Goal: Navigation & Orientation: Find specific page/section

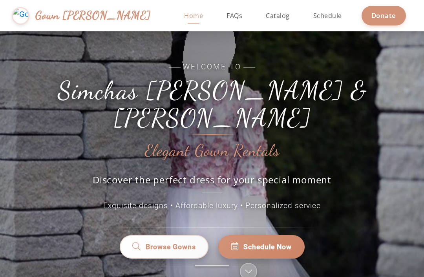
click at [334, 195] on div "Welcome to Simchas [PERSON_NAME] & [PERSON_NAME] Elegant Gown Rentals Discover …" at bounding box center [211, 137] width 353 height 150
click at [199, 243] on link "Browse Gowns" at bounding box center [163, 247] width 89 height 24
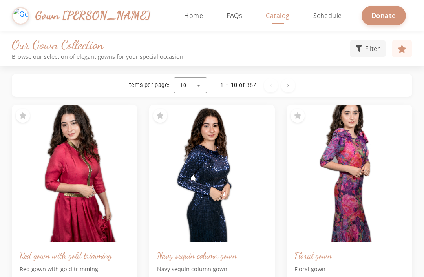
click at [176, 20] on link "Home" at bounding box center [193, 15] width 35 height 31
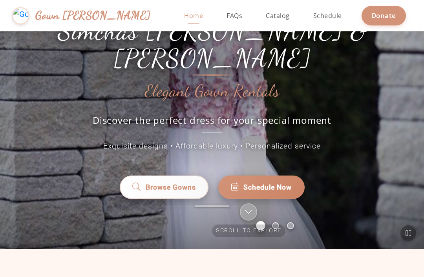
scroll to position [67, 0]
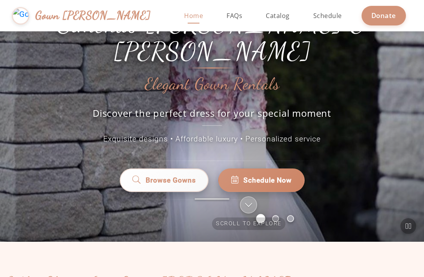
click at [127, 179] on link "Browse Gowns" at bounding box center [164, 181] width 89 height 24
